Goal: Check status

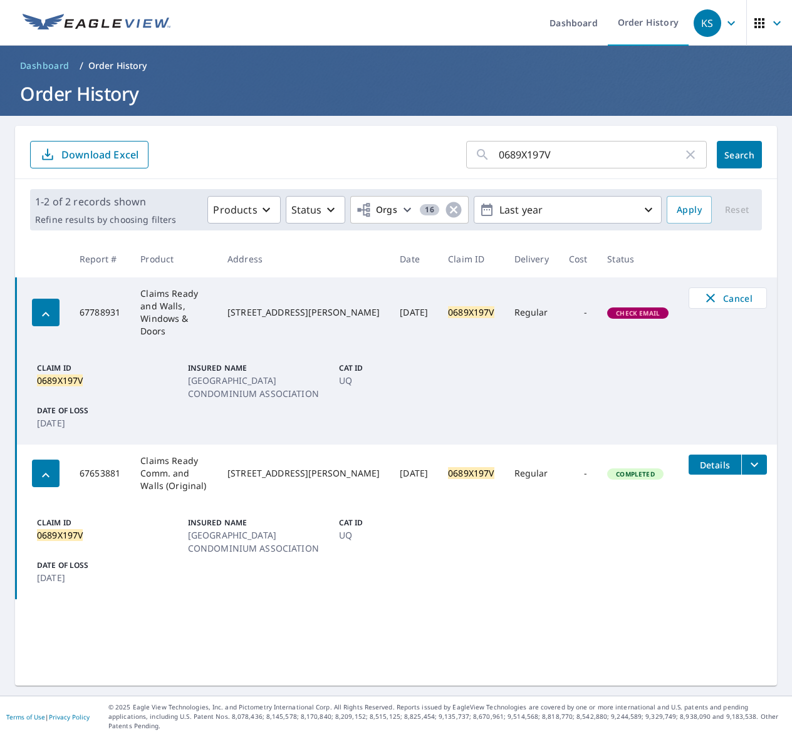
click at [629, 309] on span "Check Email" at bounding box center [637, 313] width 59 height 9
click at [724, 28] on icon "button" at bounding box center [731, 23] width 15 height 15
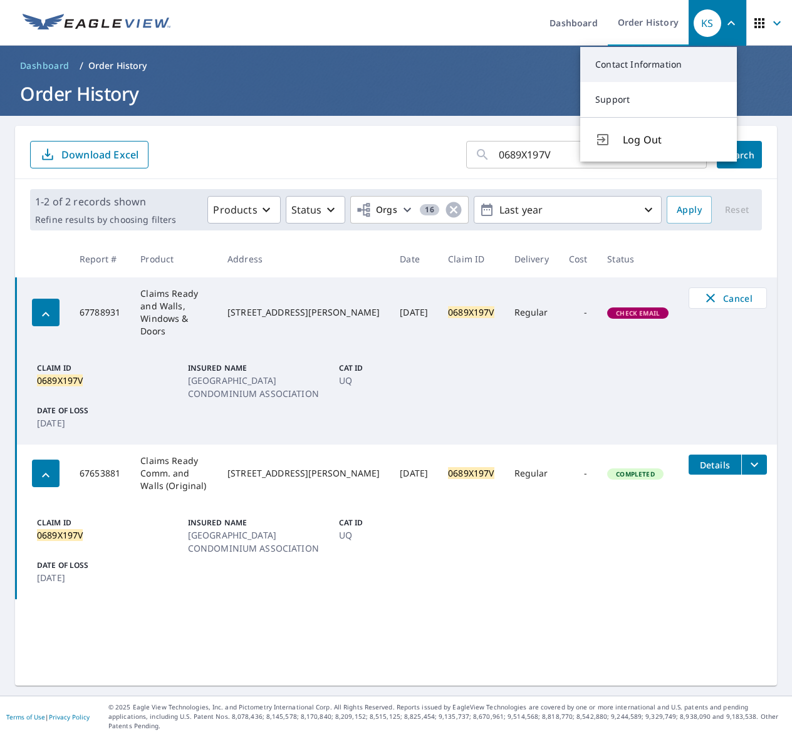
click at [655, 63] on link "Contact Information" at bounding box center [658, 64] width 157 height 35
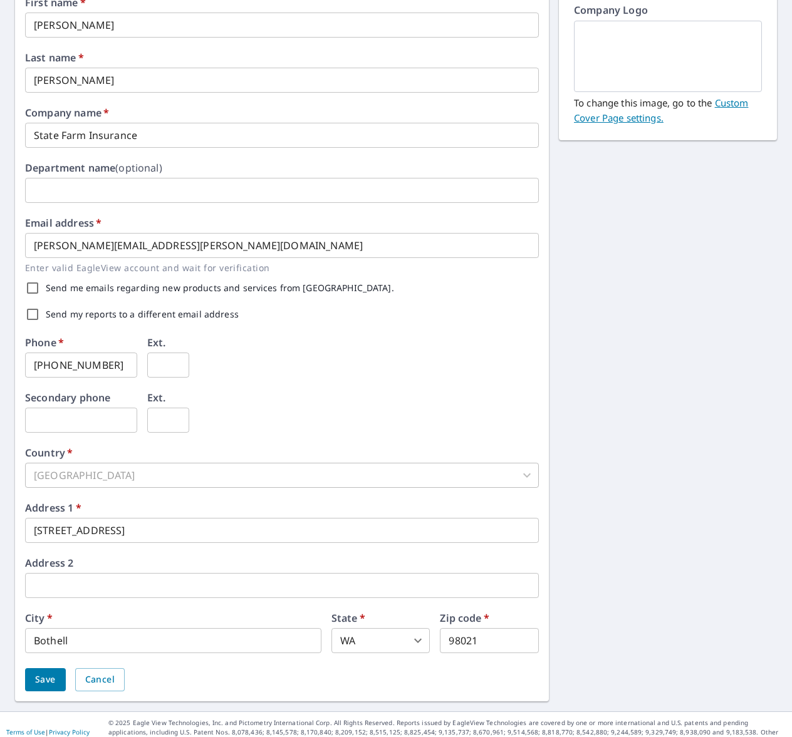
scroll to position [145, 0]
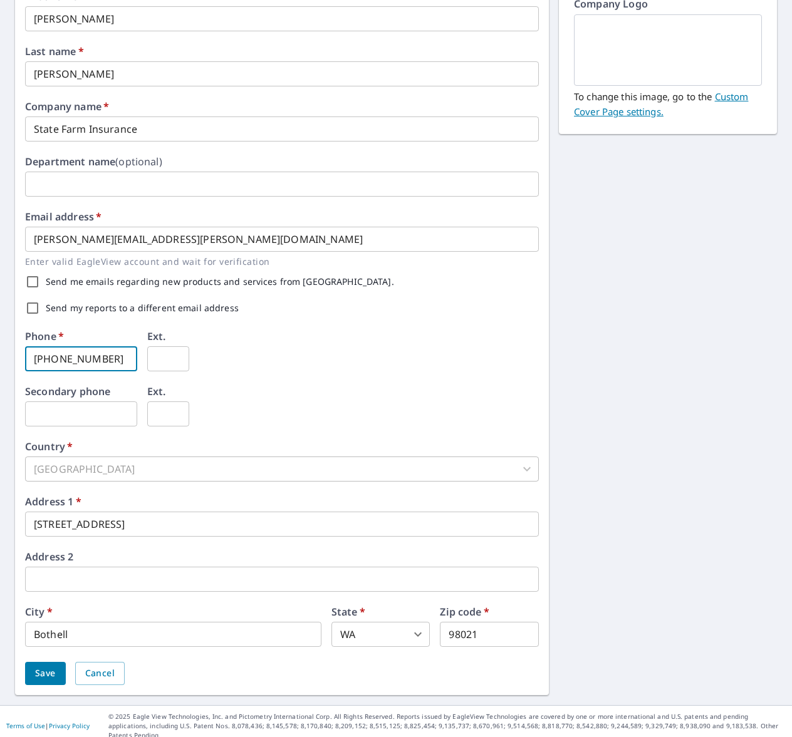
drag, startPoint x: 115, startPoint y: 358, endPoint x: -128, endPoint y: 345, distance: 242.8
click at [0, 345] on html "KS KS Dashboard Order History KS Dashboard / Contact Information Contact Inform…" at bounding box center [396, 368] width 792 height 737
type input "309-994-5029"
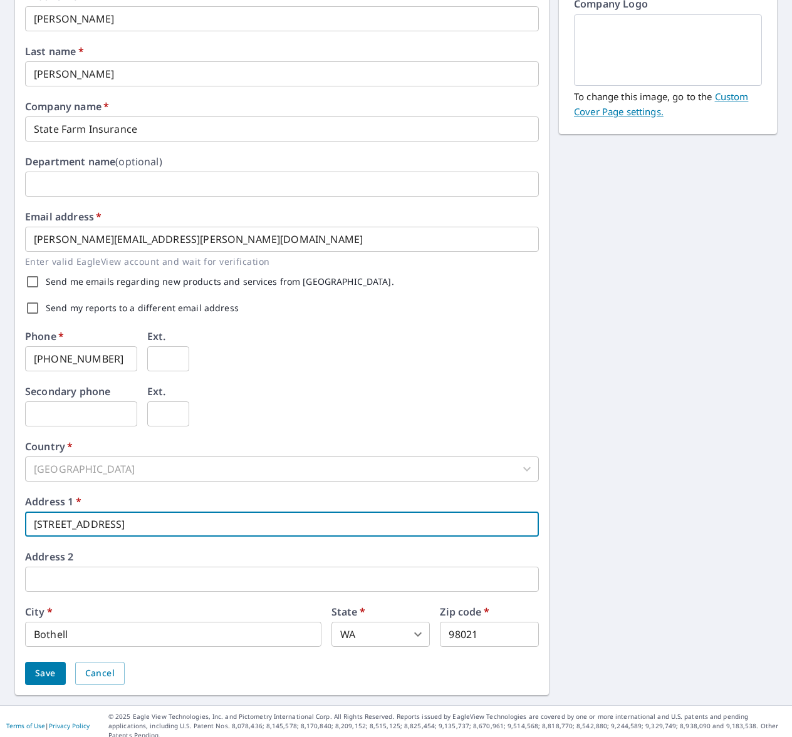
drag, startPoint x: 105, startPoint y: 522, endPoint x: -27, endPoint y: 524, distance: 132.2
click at [0, 524] on html "KS KS Dashboard Order History KS Dashboard / Contact Information Contact Inform…" at bounding box center [396, 368] width 792 height 737
type input "[STREET_ADDRESS]"
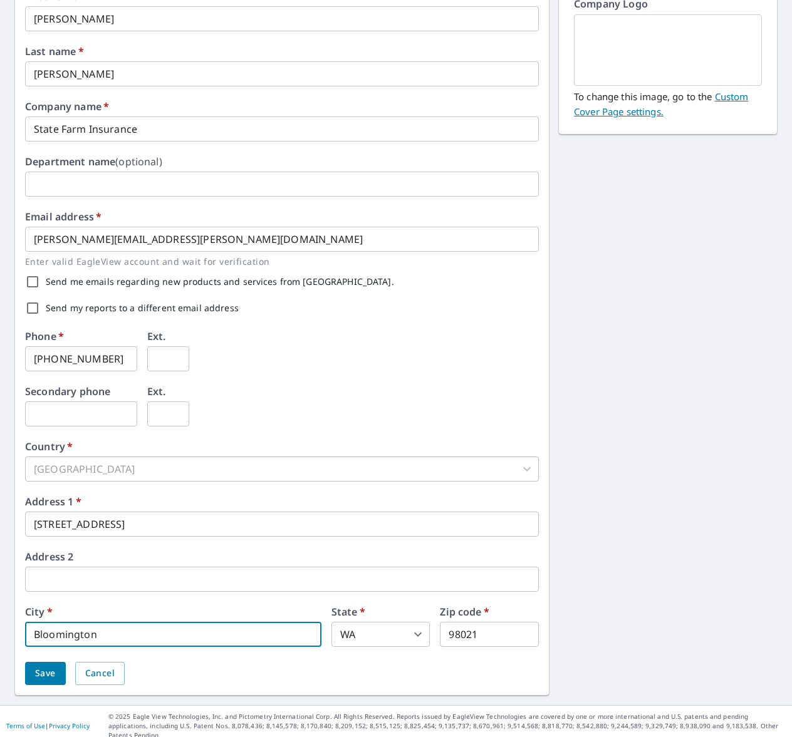
type input "Bloomington"
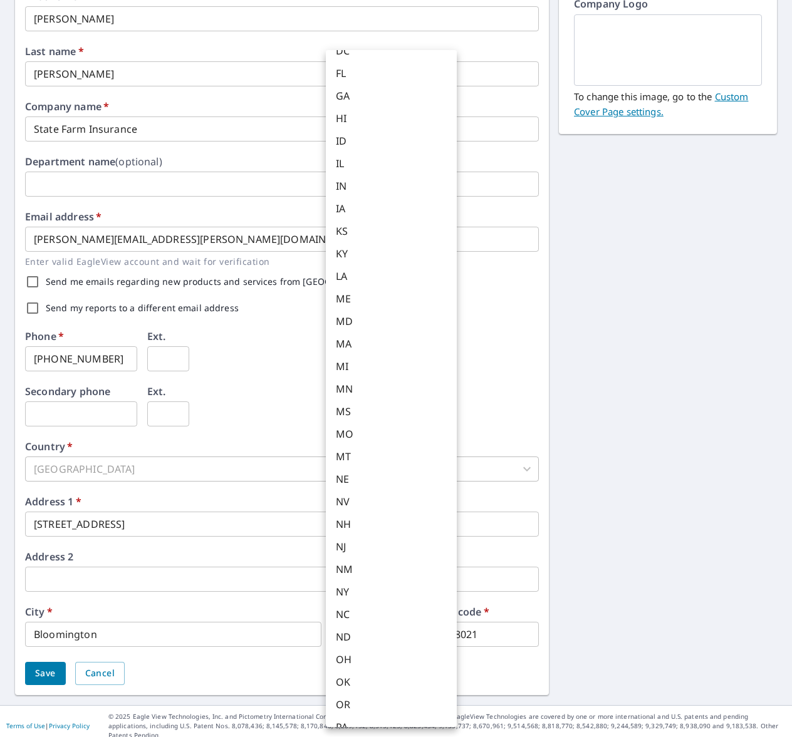
scroll to position [170, 0]
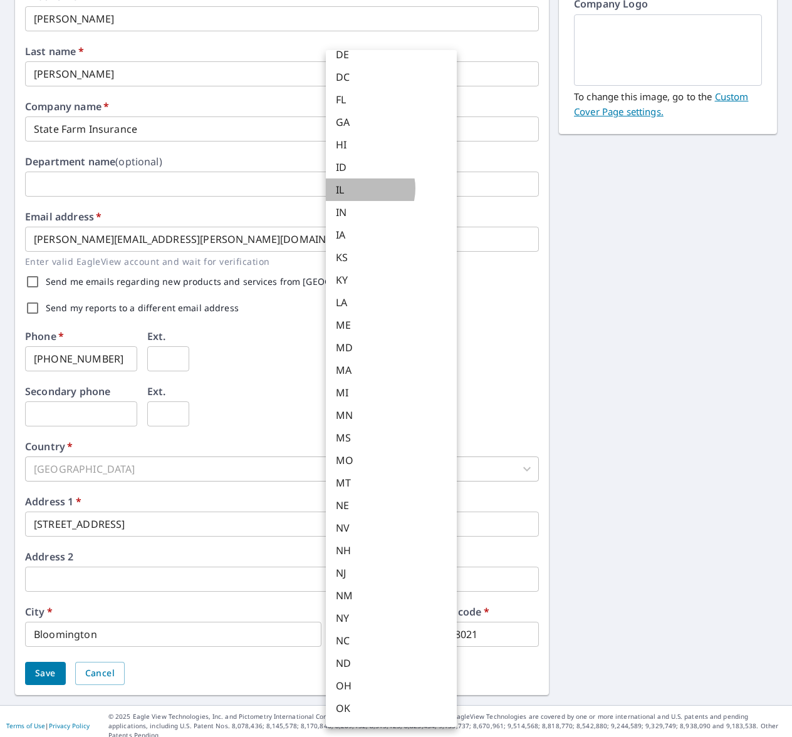
click at [356, 189] on li "IL" at bounding box center [391, 190] width 131 height 23
type input "IL"
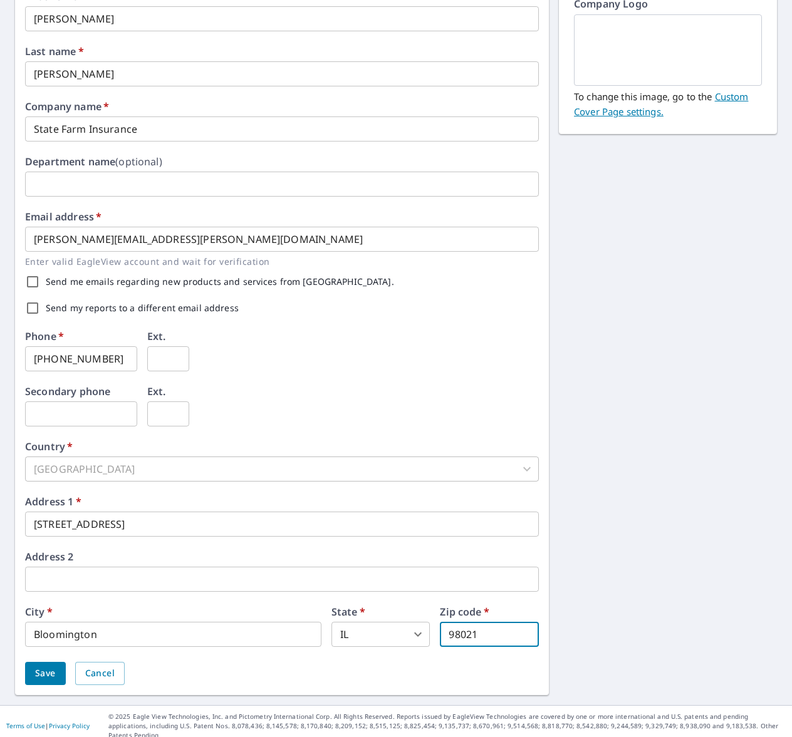
click at [476, 634] on input "98021" at bounding box center [489, 634] width 99 height 25
drag, startPoint x: 474, startPoint y: 638, endPoint x: 372, endPoint y: 647, distance: 102.6
click at [372, 647] on div "City   * Bloomington ​ State   * IL IL ​ Zip code   * 98021 ​" at bounding box center [282, 627] width 514 height 40
type input "1"
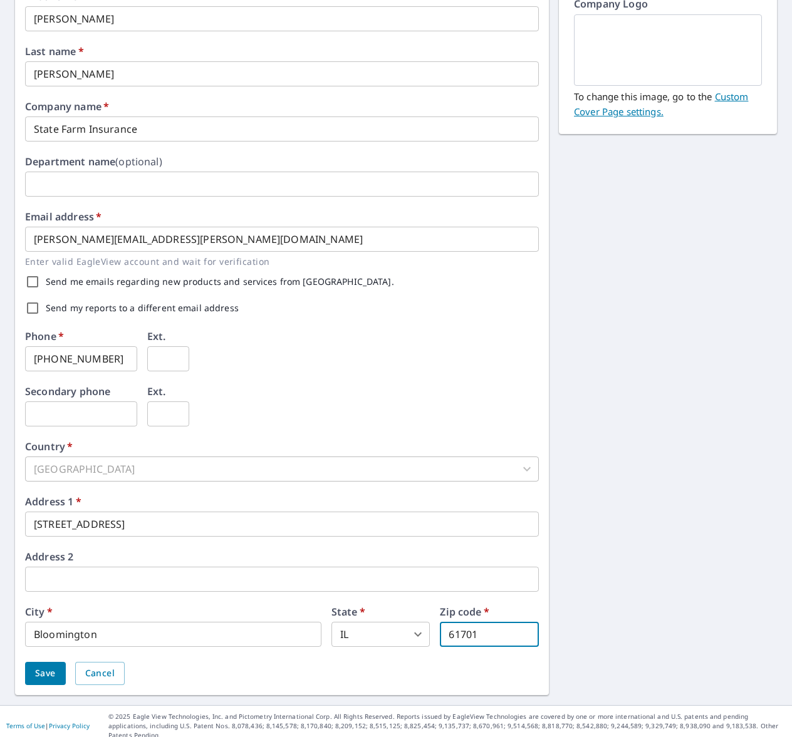
type input "61701"
click at [53, 672] on span "Save" at bounding box center [45, 674] width 21 height 16
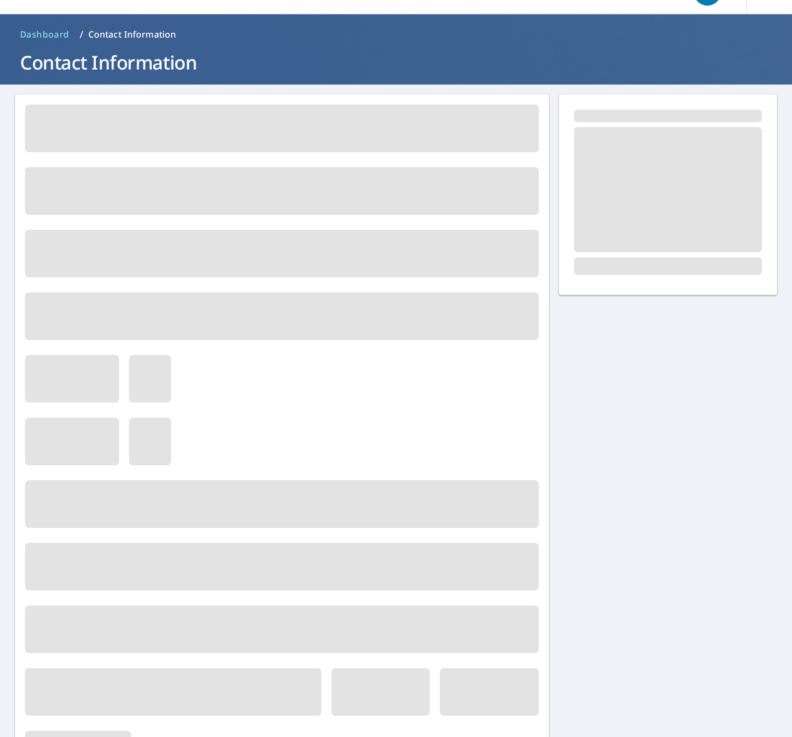
scroll to position [0, 0]
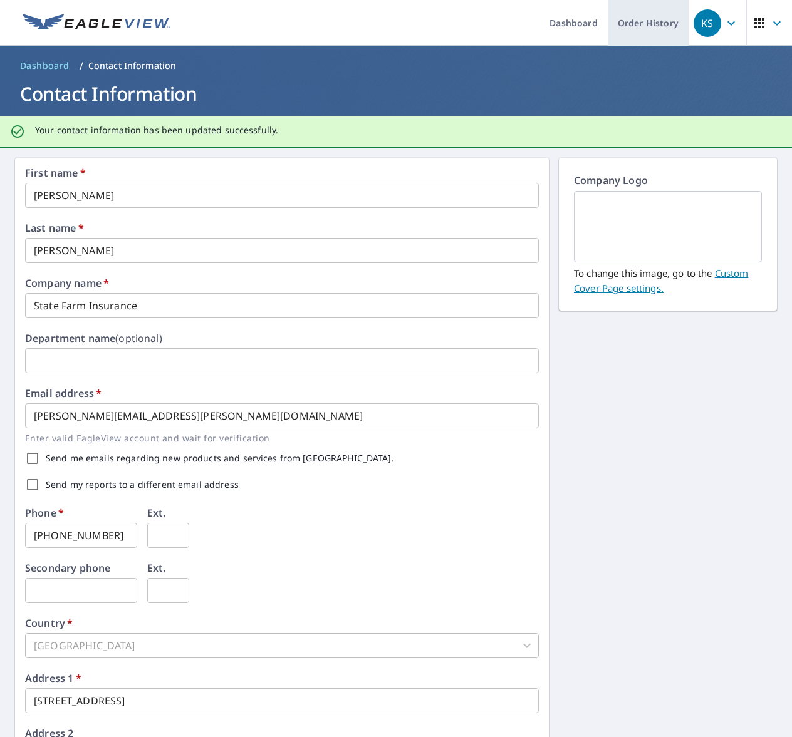
click at [653, 25] on link "Order History" at bounding box center [648, 23] width 81 height 46
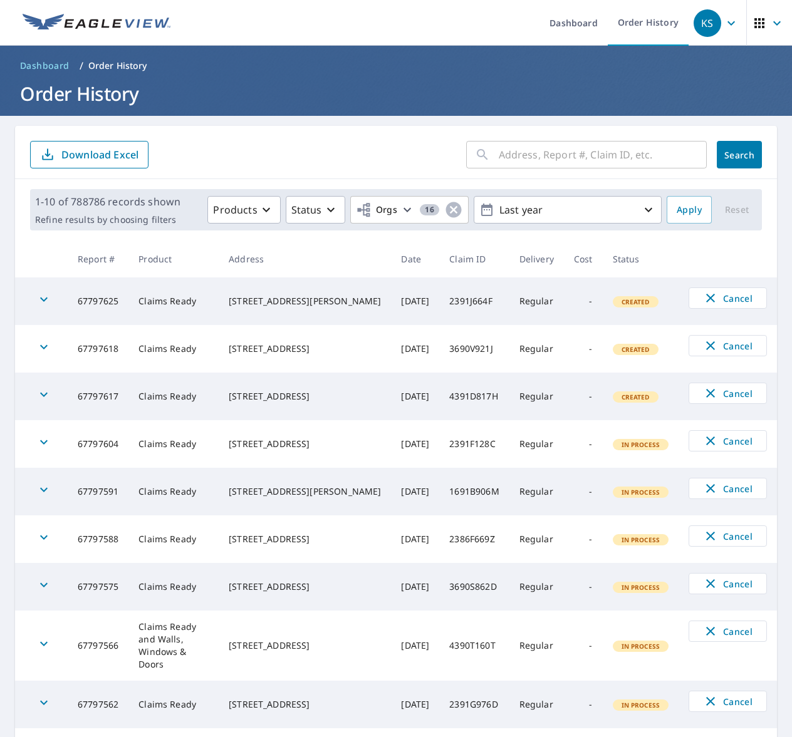
click at [506, 155] on input "text" at bounding box center [603, 154] width 208 height 35
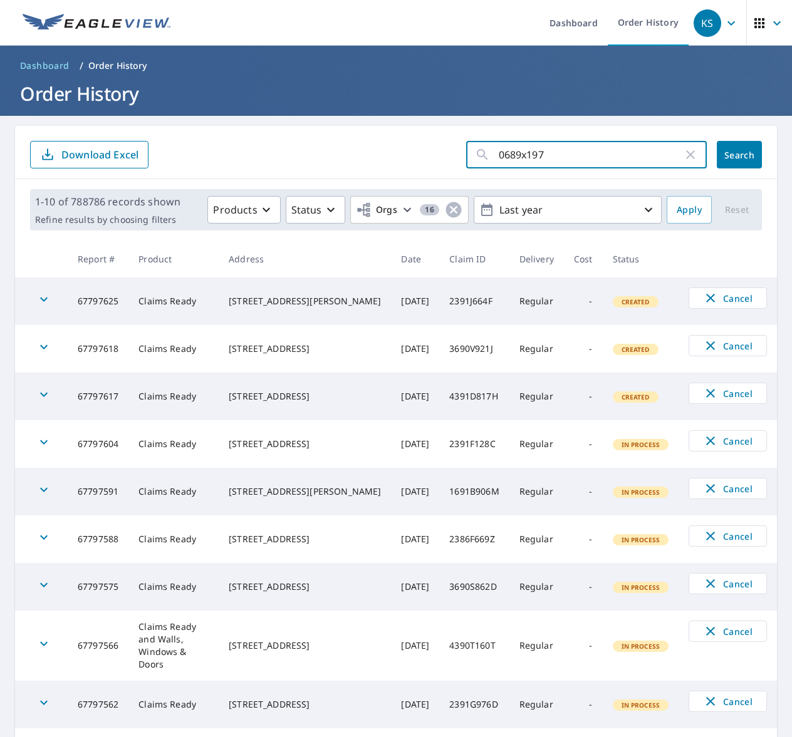
type input "0689x197v"
click button "Search" at bounding box center [739, 155] width 45 height 28
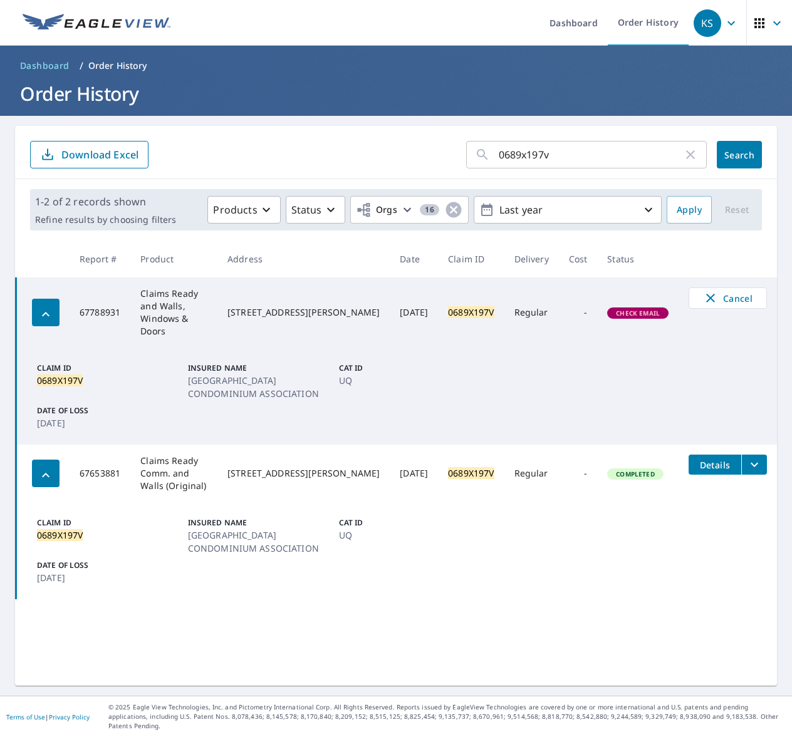
click at [620, 309] on span "Check Email" at bounding box center [637, 313] width 59 height 9
click at [752, 24] on icon "button" at bounding box center [759, 23] width 15 height 15
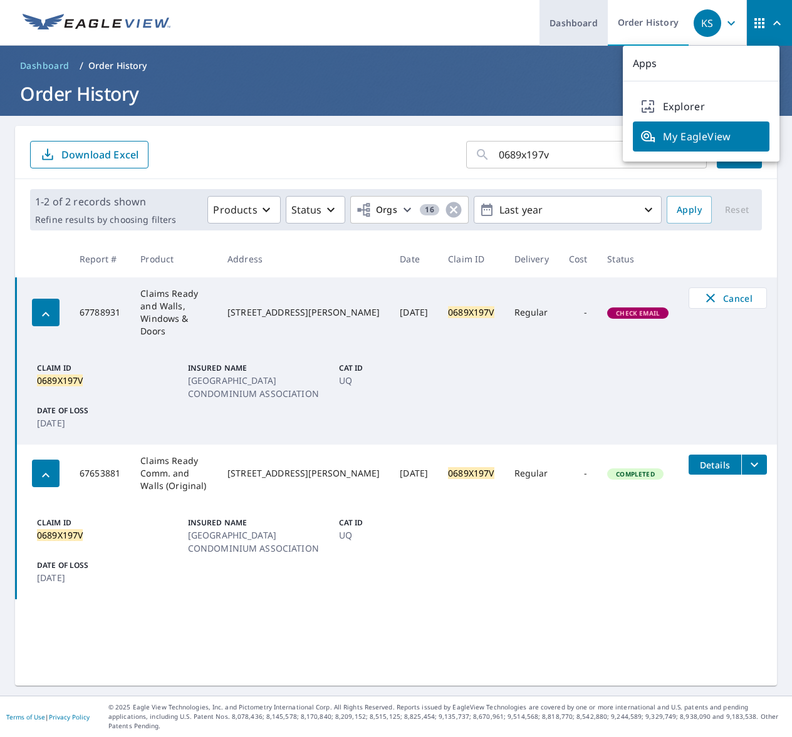
click at [583, 26] on link "Dashboard" at bounding box center [573, 23] width 68 height 46
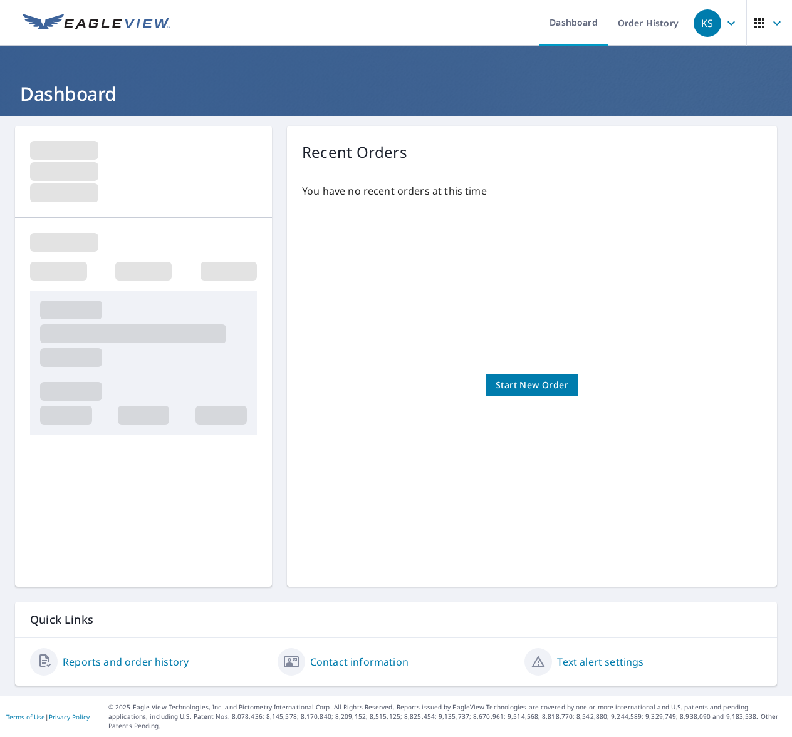
click at [330, 670] on link "Contact information" at bounding box center [359, 662] width 98 height 15
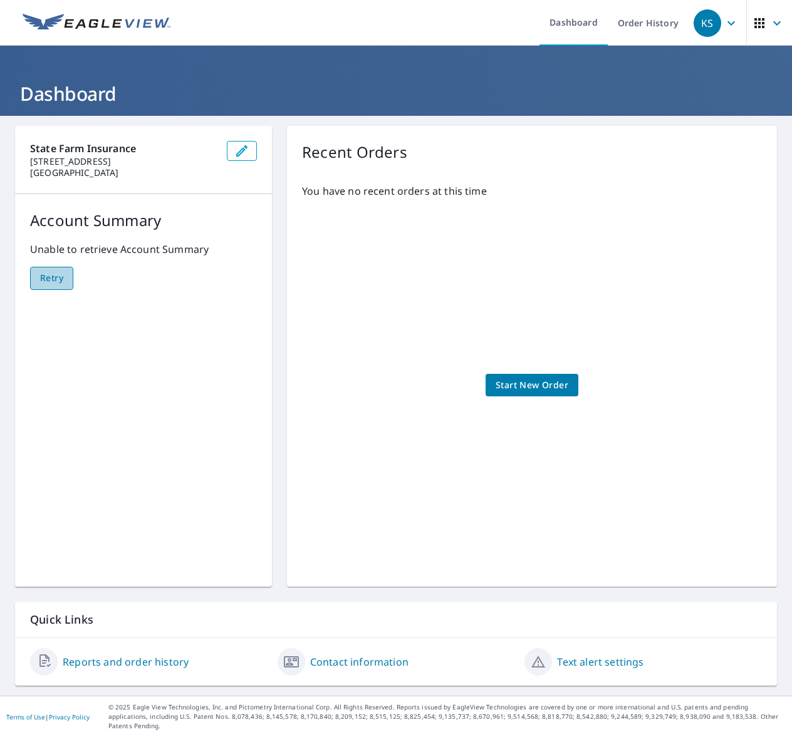
click at [60, 281] on span "Retry" at bounding box center [51, 279] width 23 height 16
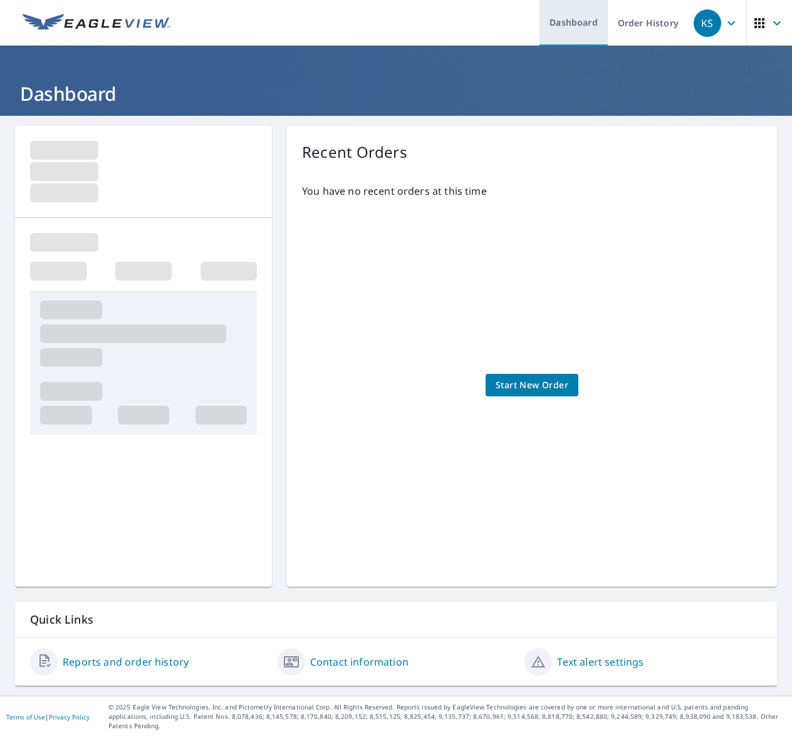
click at [550, 24] on link "Dashboard" at bounding box center [573, 23] width 68 height 46
click at [769, 22] on icon "button" at bounding box center [776, 23] width 15 height 15
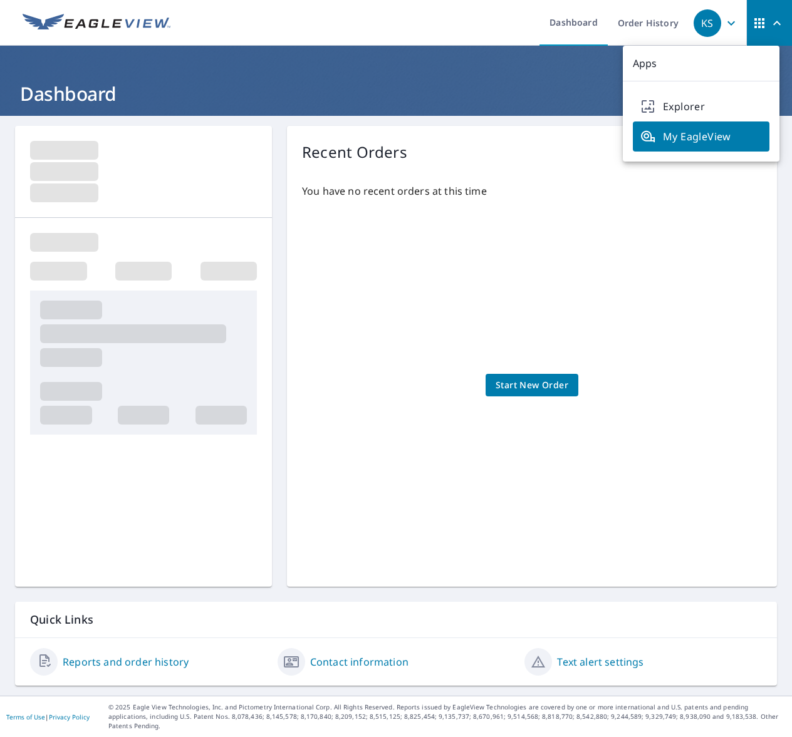
click at [482, 70] on header "Dashboard" at bounding box center [396, 81] width 792 height 70
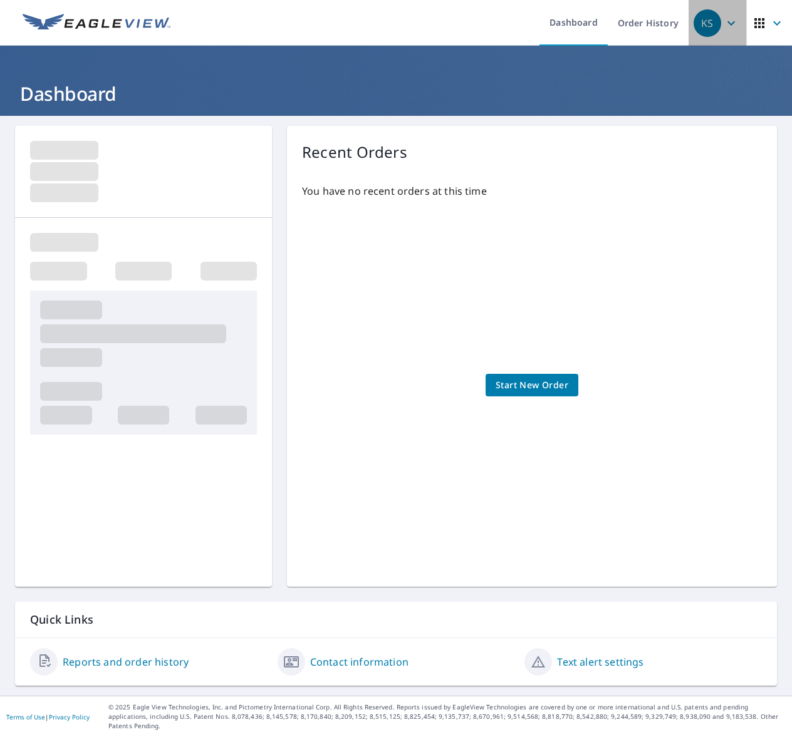
click at [725, 25] on icon "button" at bounding box center [731, 23] width 15 height 15
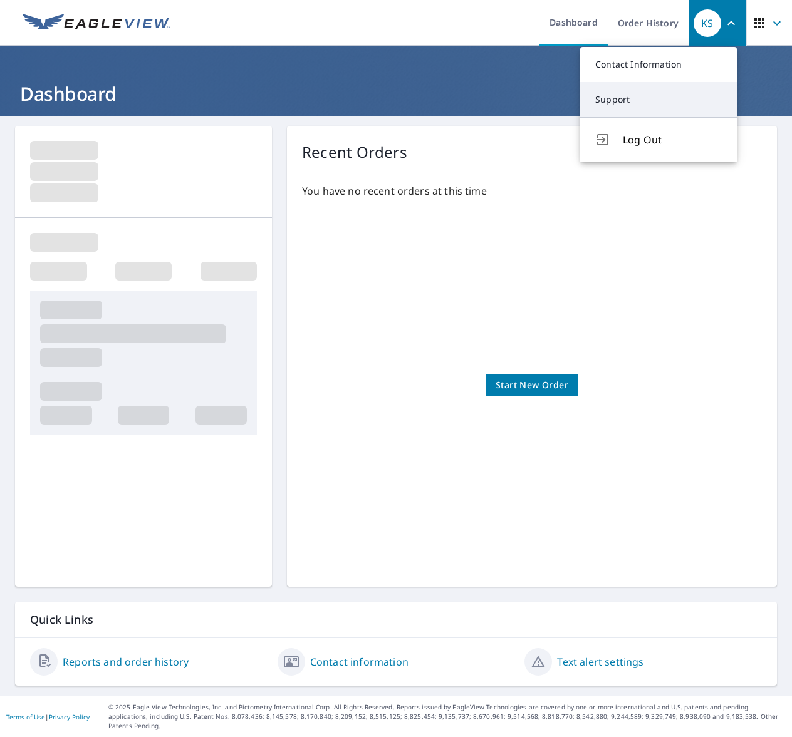
click at [622, 100] on link "Support" at bounding box center [658, 99] width 157 height 35
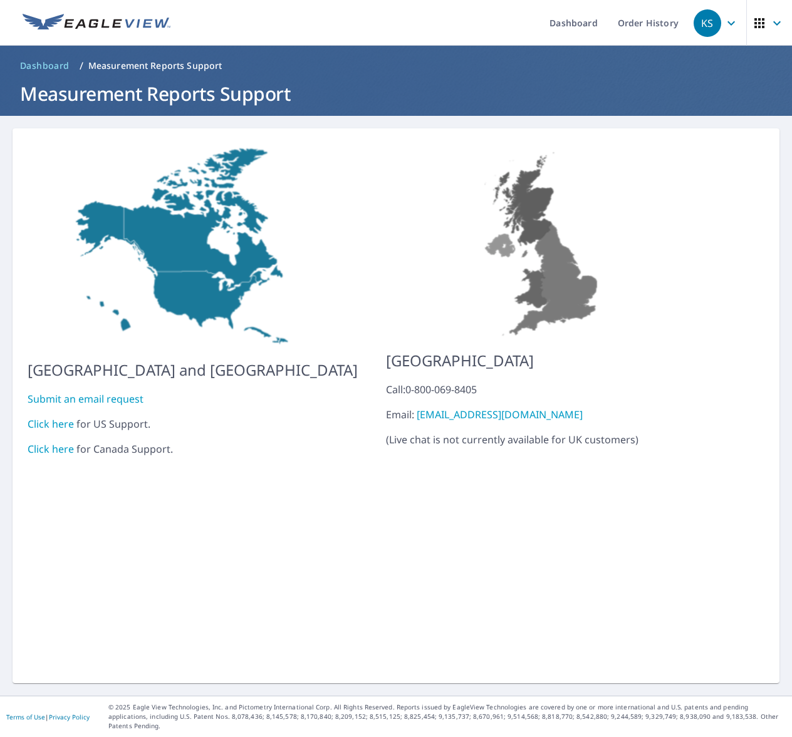
click at [45, 417] on link "Click here" at bounding box center [51, 424] width 46 height 14
click at [667, 25] on link "Order History" at bounding box center [648, 23] width 81 height 46
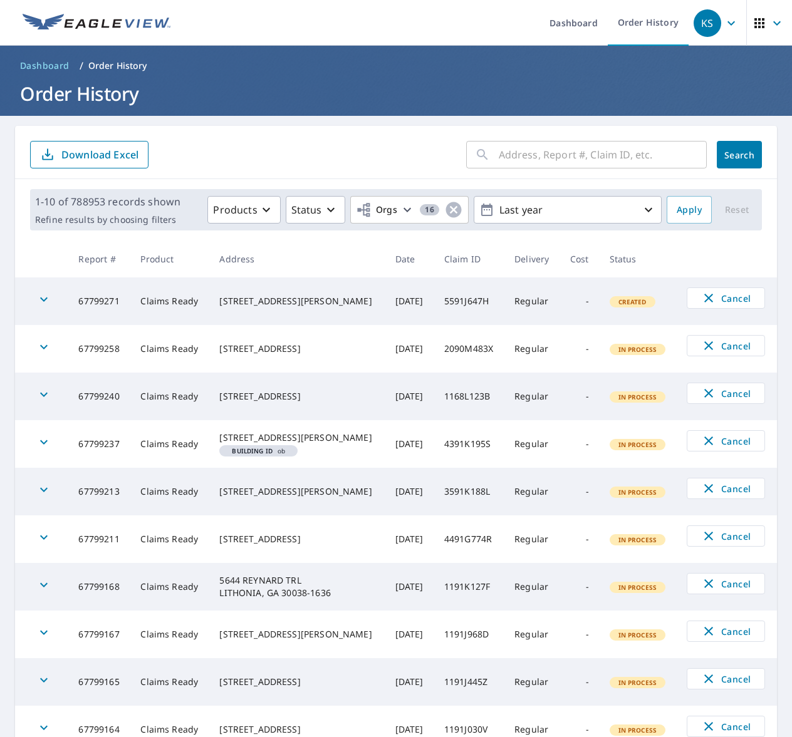
click at [499, 158] on input "text" at bounding box center [603, 154] width 208 height 35
click at [551, 155] on input "06" at bounding box center [591, 154] width 184 height 35
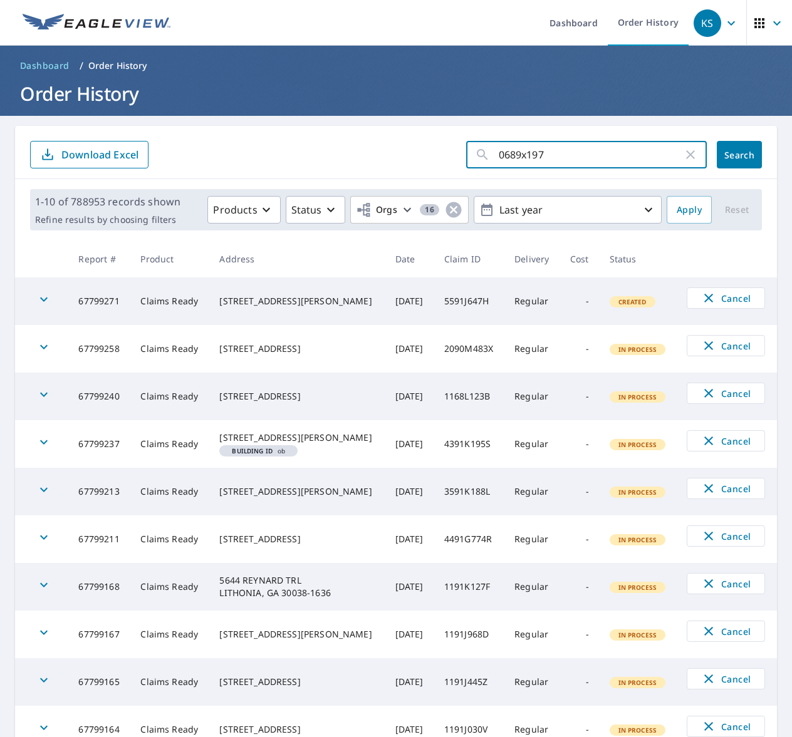
type input "0689x197v"
click button "Search" at bounding box center [739, 155] width 45 height 28
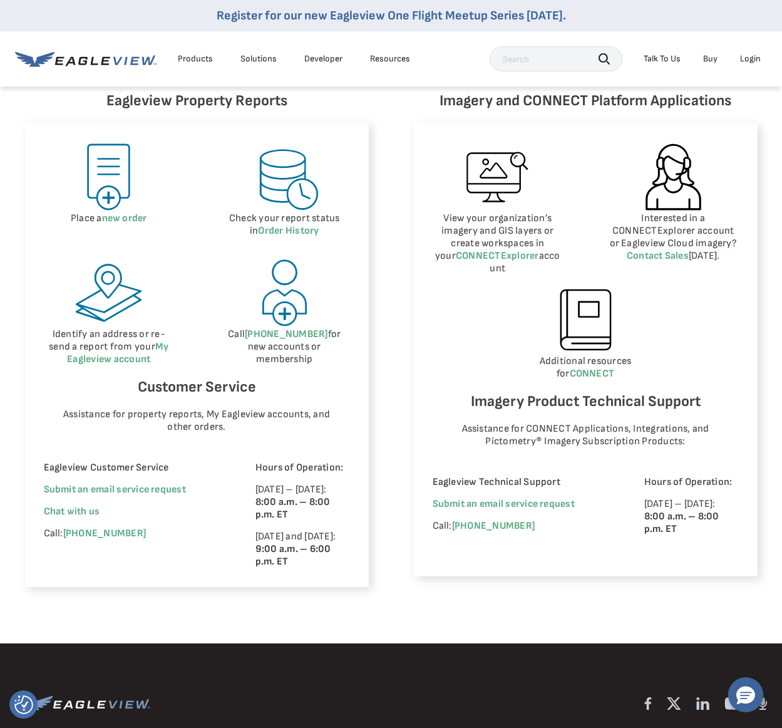
scroll to position [564, 0]
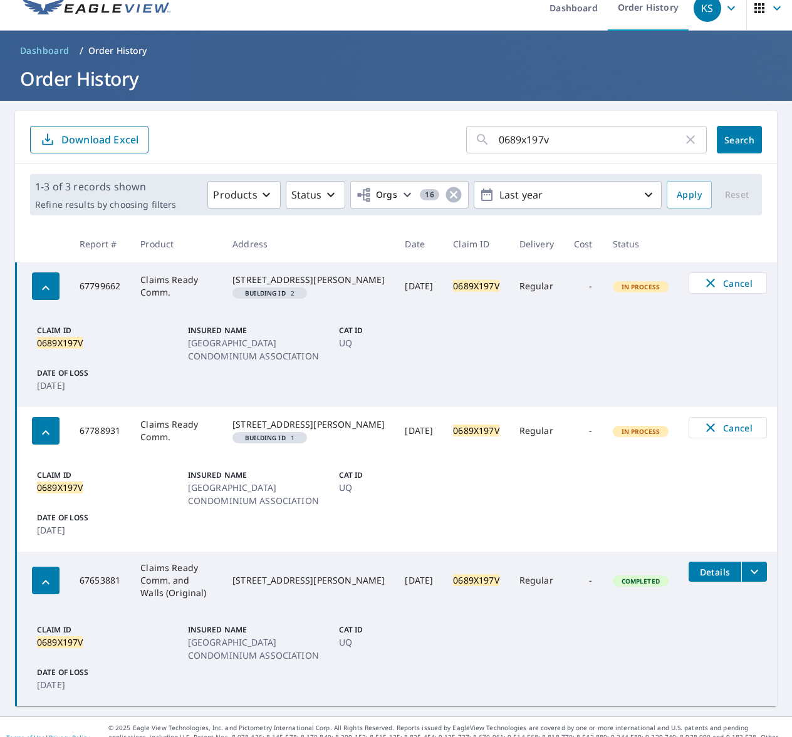
scroll to position [37, 0]
